Goal: Information Seeking & Learning: Learn about a topic

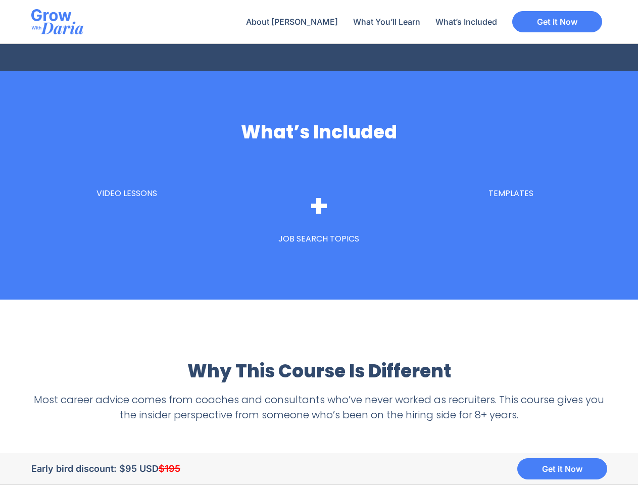
scroll to position [2924, 0]
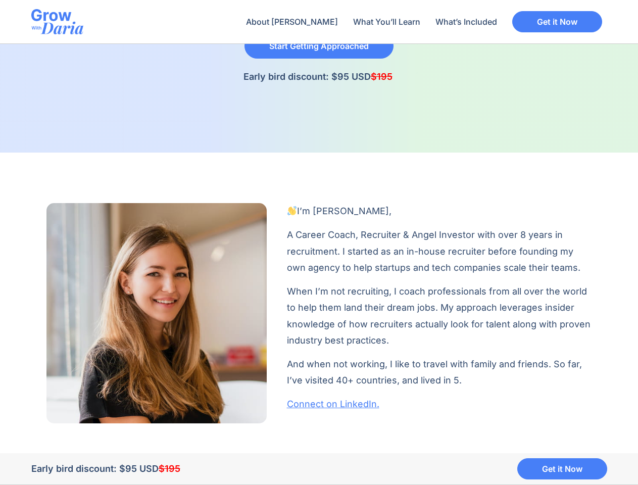
scroll to position [164, 0]
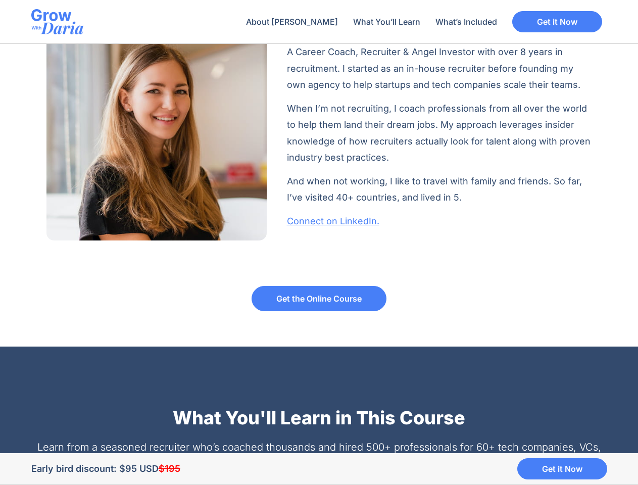
click at [319, 242] on div "I’m [PERSON_NAME], A Career Coach, Recruiter & Angel Investor with over 8 years…" at bounding box center [319, 130] width 576 height 250
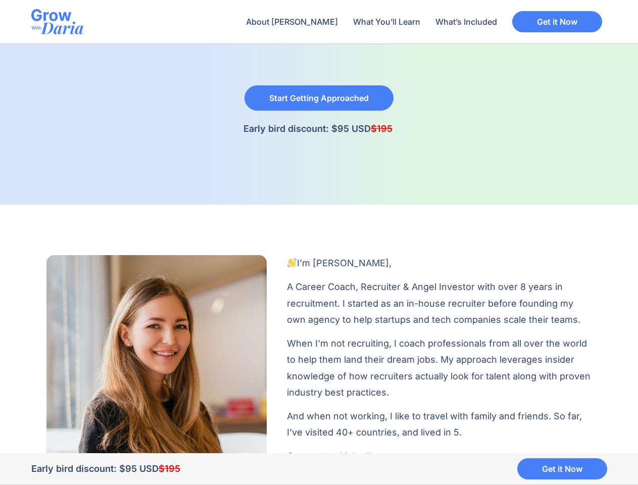
scroll to position [164, 0]
